Goal: Task Accomplishment & Management: Use online tool/utility

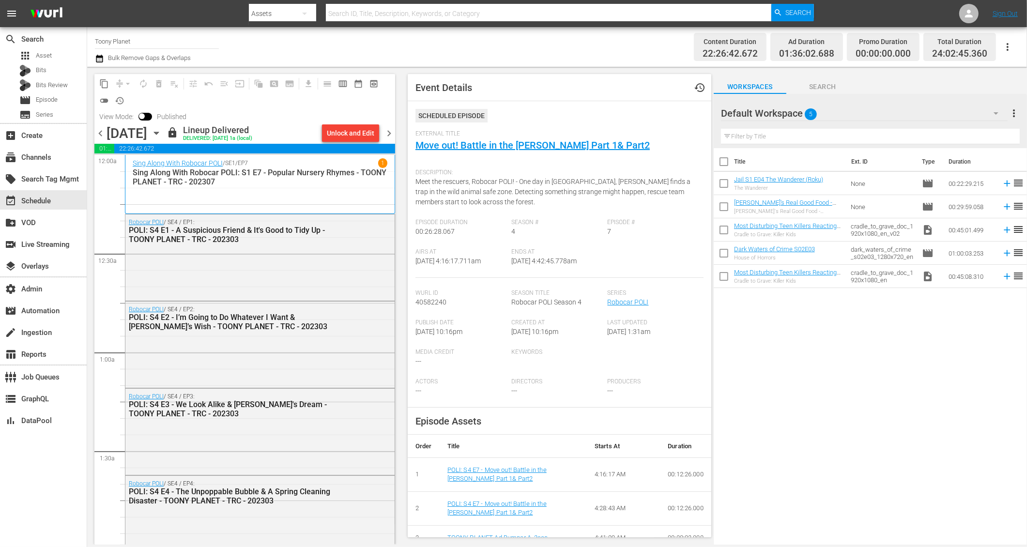
scroll to position [62, 0]
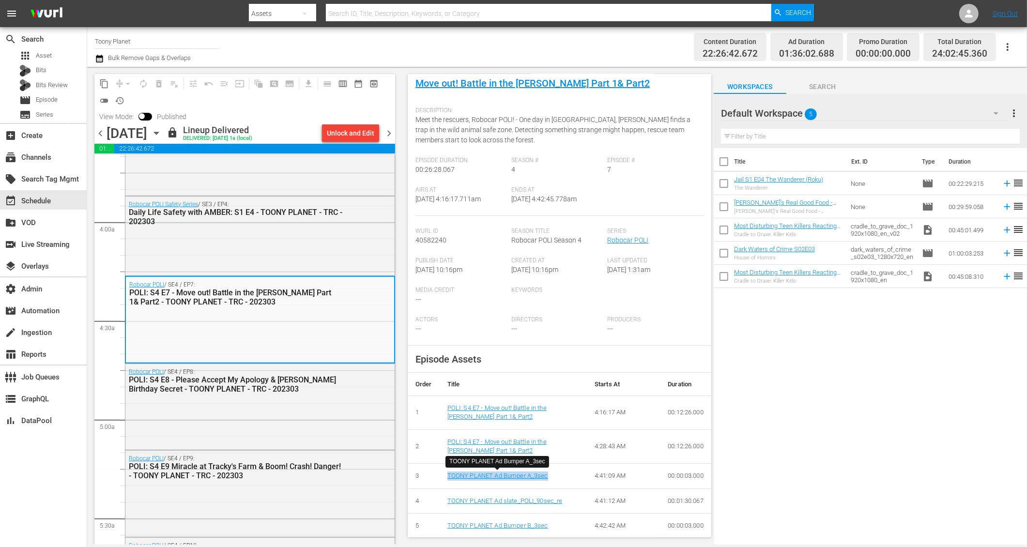
click at [765, 345] on div "Title Ext. ID Type Duration Jail S1 E04 The Wanderer (Roku) The Wanderer None m…" at bounding box center [870, 347] width 313 height 398
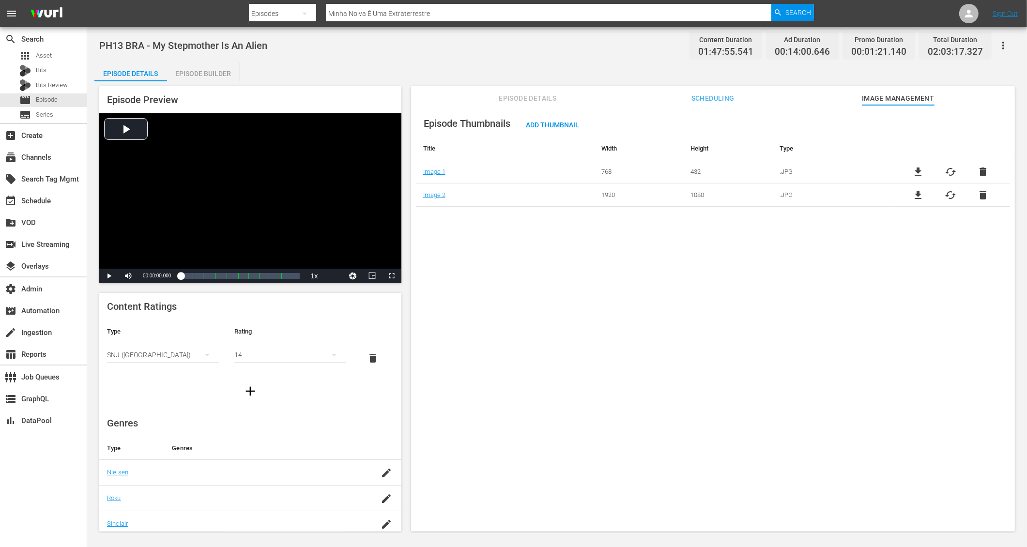
scroll to position [110, 0]
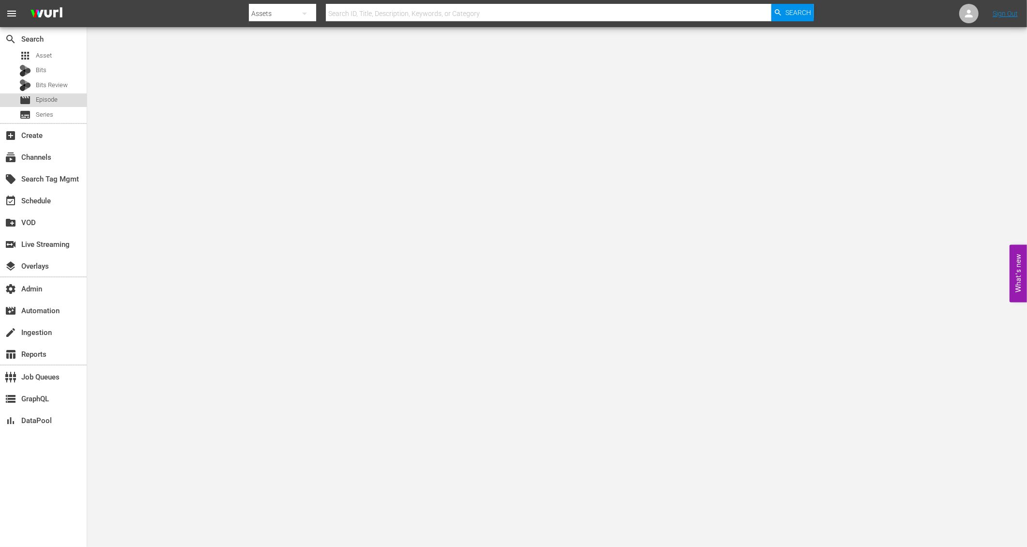
click at [48, 102] on span "Episode" at bounding box center [47, 100] width 22 height 10
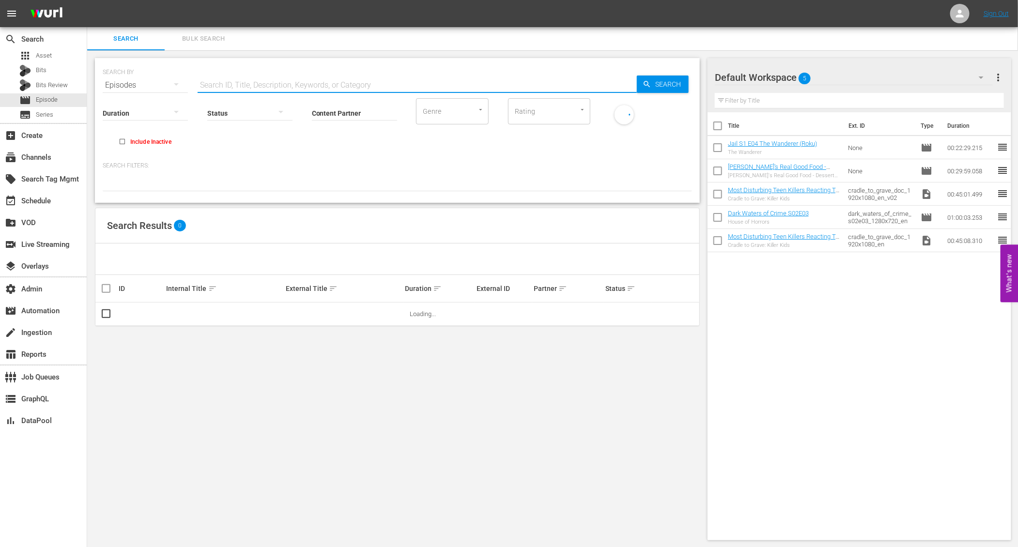
click at [250, 83] on input "text" at bounding box center [417, 85] width 439 height 23
paste input "Classic Doctor Who: The Androids of Tara, Part Two"
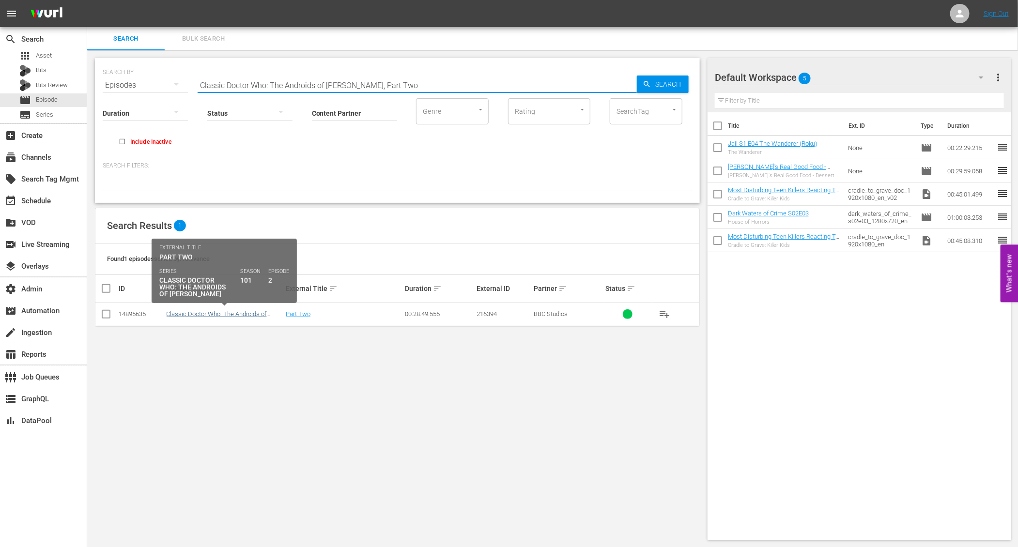
type input "Classic Doctor Who: The Androids of Tara, Part Two"
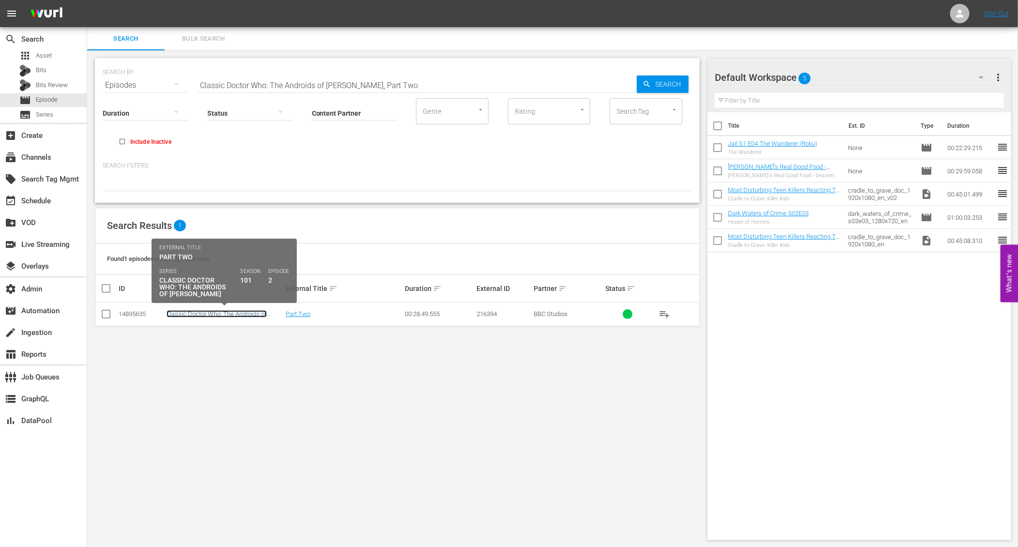
click at [223, 313] on link "Classic Doctor Who: The Androids of Tara - Episode 2 (S1E2)" at bounding box center [217, 317] width 100 height 15
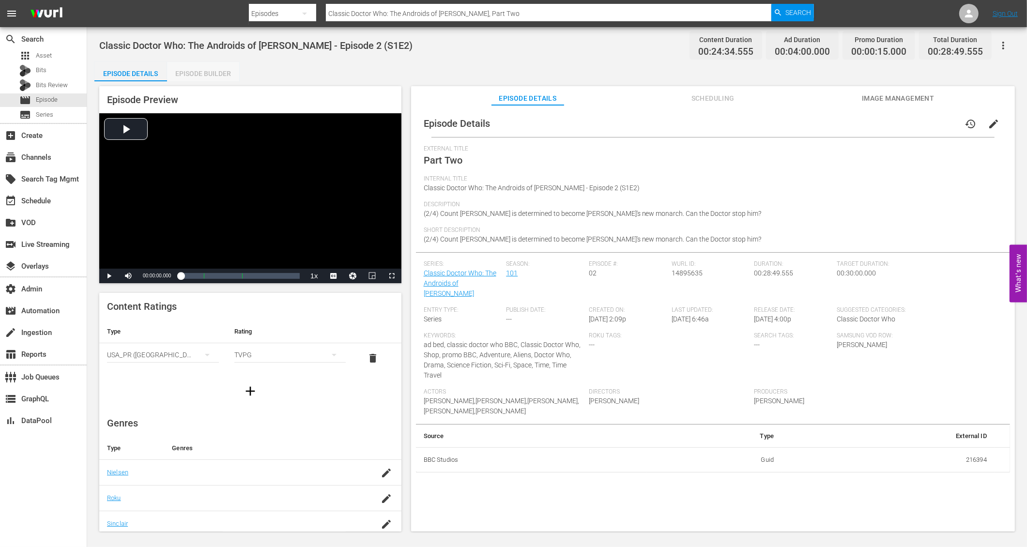
click at [204, 79] on div "Episode Builder" at bounding box center [203, 73] width 73 height 23
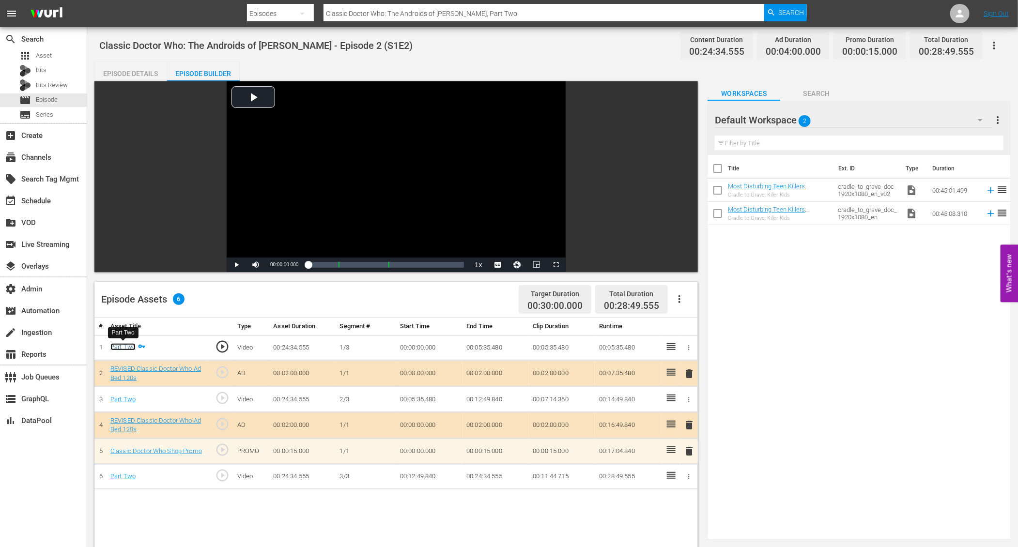
click at [128, 346] on link "Part Two" at bounding box center [122, 346] width 25 height 7
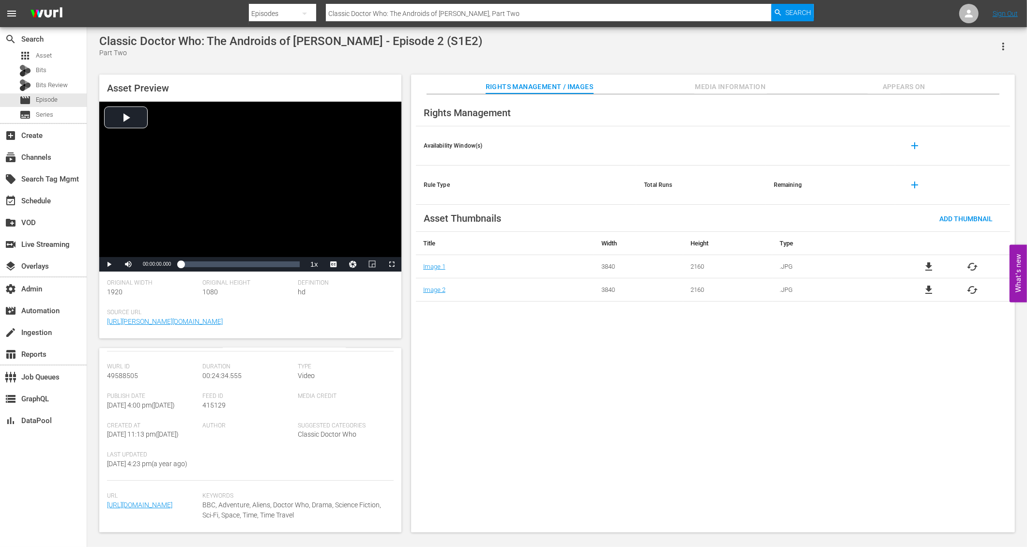
scroll to position [151, 0]
drag, startPoint x: 181, startPoint y: 514, endPoint x: 138, endPoint y: 516, distance: 43.2
click at [138, 437] on span "https://content-partner-mrss-feeds.s3.amazonaws.com/bbc_studios/216394.mp4" at bounding box center [152, 505] width 91 height 10
copy link "216394.mp4"
